Goal: Task Accomplishment & Management: Manage account settings

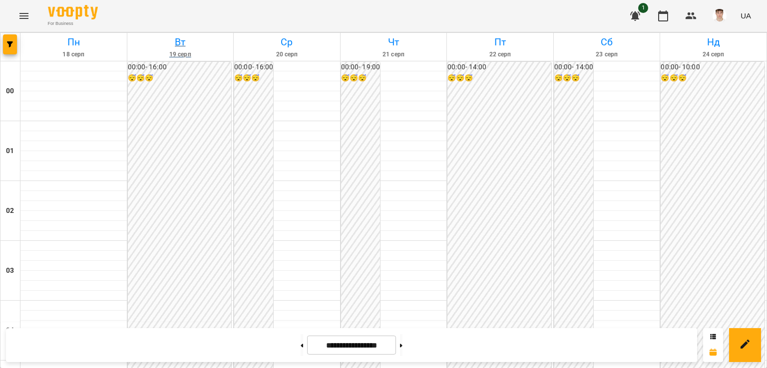
scroll to position [948, 0]
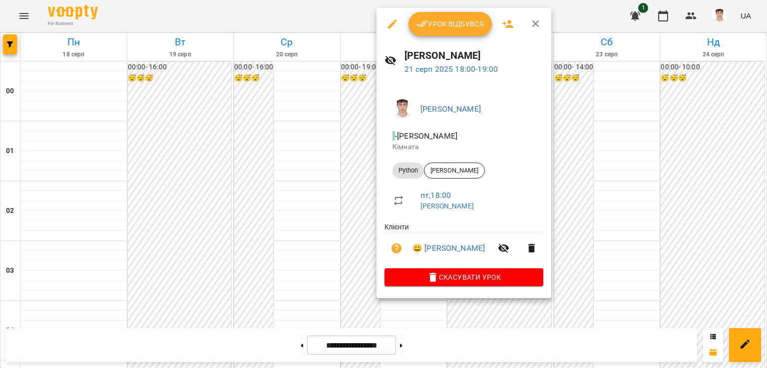
click at [429, 29] on span "Урок відбувся" at bounding box center [450, 24] width 68 height 12
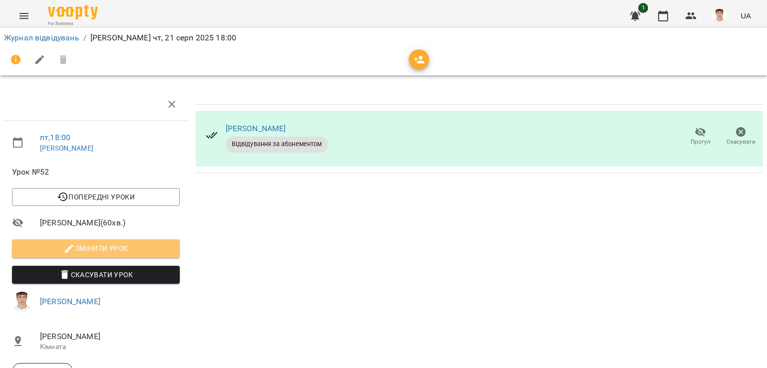
click at [134, 243] on span "Змінити урок" at bounding box center [96, 249] width 152 height 12
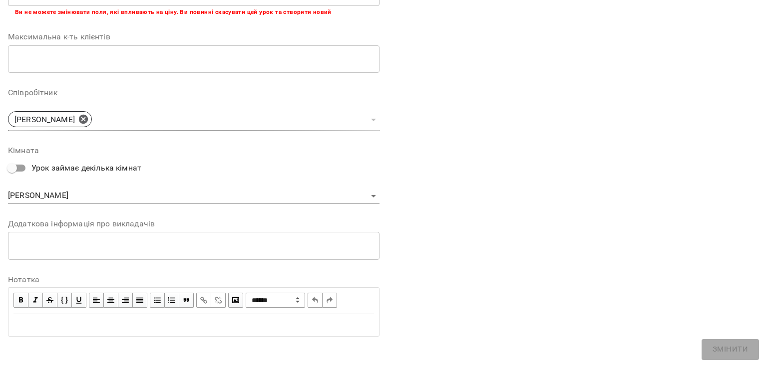
scroll to position [244, 0]
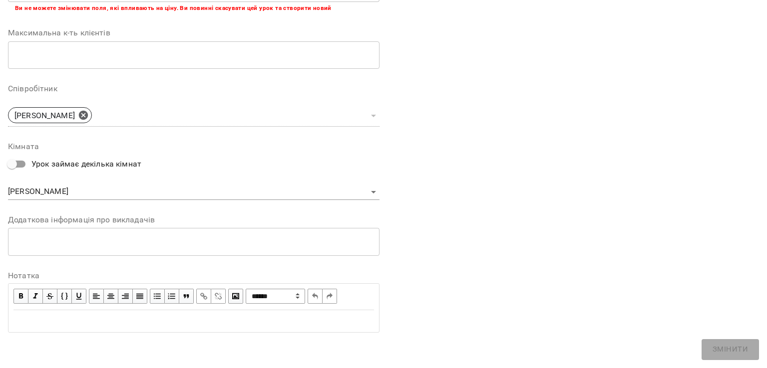
click at [96, 246] on div "* ​" at bounding box center [193, 242] width 371 height 28
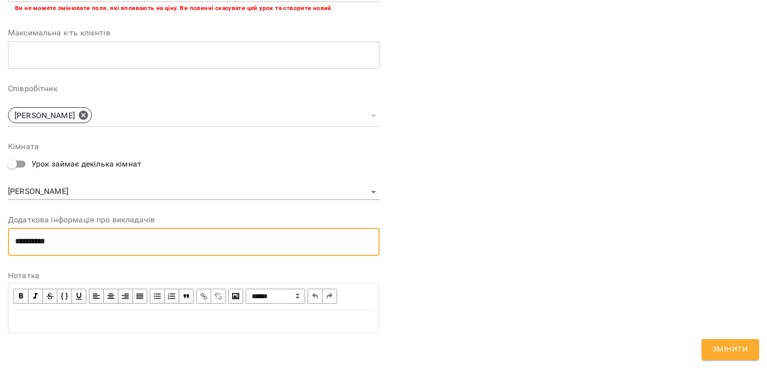
scroll to position [0, 0]
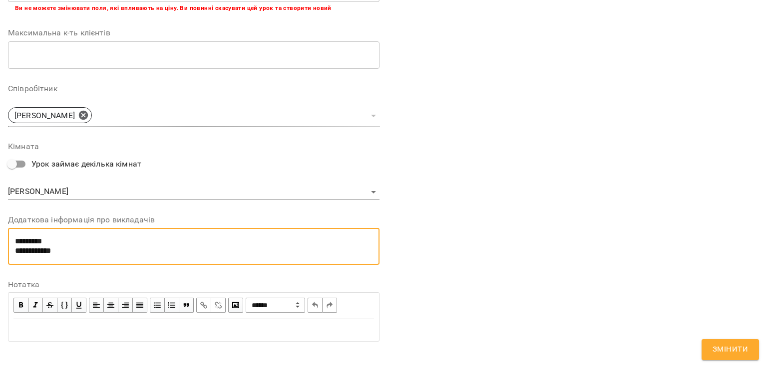
type textarea "**********"
click at [718, 352] on span "Змінити" at bounding box center [729, 349] width 35 height 13
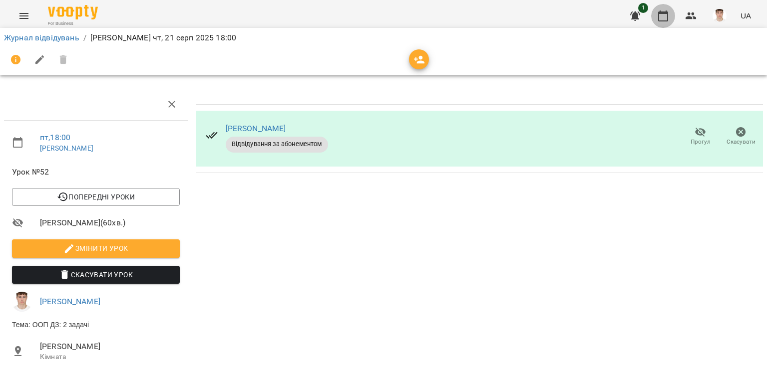
drag, startPoint x: 665, startPoint y: 18, endPoint x: 662, endPoint y: 34, distance: 16.8
click at [665, 18] on icon "button" at bounding box center [663, 16] width 12 height 12
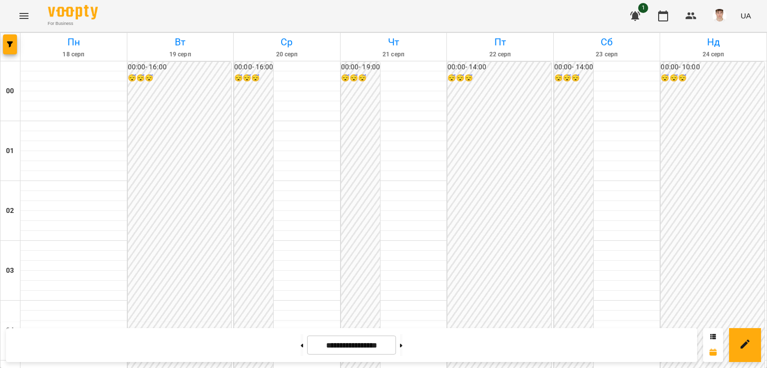
scroll to position [1098, 0]
